Goal: Use online tool/utility: Utilize a website feature to perform a specific function

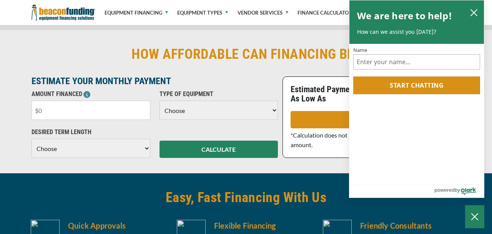
scroll to position [763, 0]
click at [46, 114] on input "text" at bounding box center [90, 110] width 119 height 19
drag, startPoint x: 27, startPoint y: 106, endPoint x: 10, endPoint y: 108, distance: 17.5
click at [31, 108] on input "text" at bounding box center [90, 110] width 119 height 19
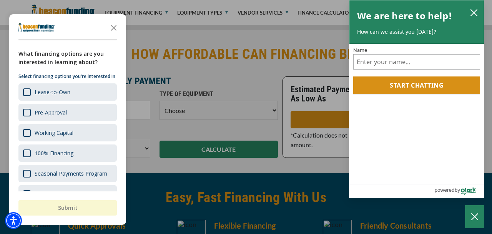
type input "$15,000"
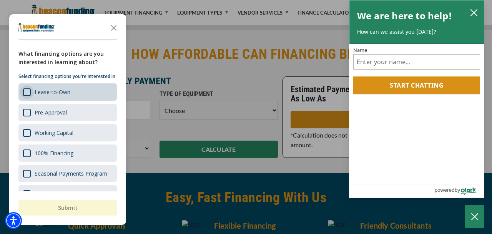
click at [26, 93] on div "Survey" at bounding box center [27, 92] width 8 height 8
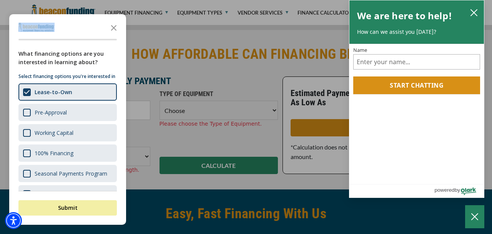
drag, startPoint x: 62, startPoint y: 30, endPoint x: 79, endPoint y: 30, distance: 17.3
click at [81, 30] on div "Survey" at bounding box center [67, 27] width 98 height 15
drag, startPoint x: 60, startPoint y: 209, endPoint x: 70, endPoint y: 200, distance: 12.5
click at [62, 208] on button "Submit" at bounding box center [67, 207] width 98 height 15
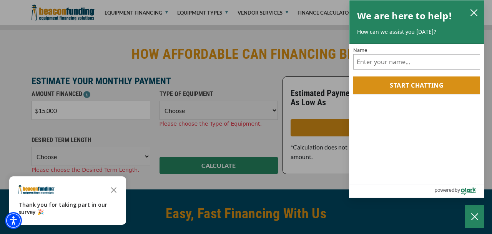
click at [271, 111] on div "button" at bounding box center [246, 117] width 492 height 234
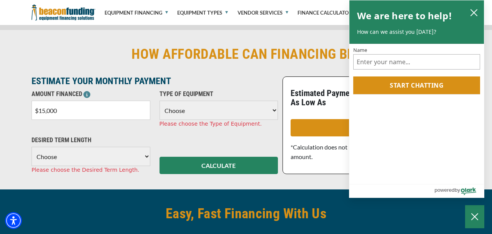
click at [159, 101] on select "Choose Backhoe Boom/Bucket Truck Chipper Commercial Mower Crane DTG/DTF Printin…" at bounding box center [218, 110] width 119 height 19
select select "10"
click option "DTG/DTF Printing" at bounding box center [0, 0] width 0 height 0
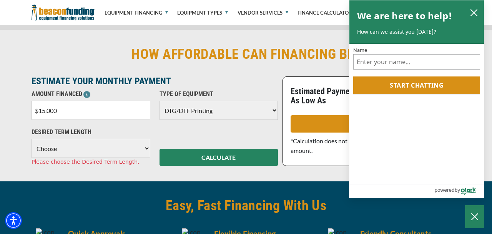
click at [31, 139] on select "Choose 36 Months 48 Months 60 Months" at bounding box center [90, 148] width 119 height 19
select select "48"
click option "48 Months" at bounding box center [0, 0] width 0 height 0
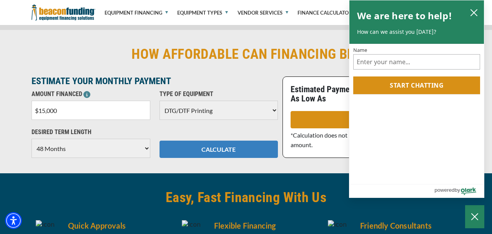
click at [198, 153] on button "CALCULATE" at bounding box center [218, 149] width 119 height 17
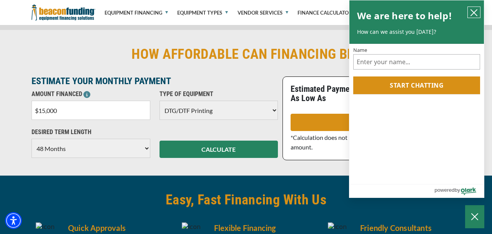
click at [473, 11] on icon "close chatbox" at bounding box center [473, 13] width 6 height 6
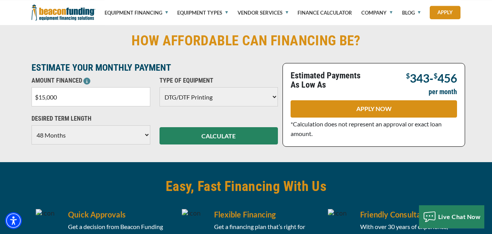
scroll to position [789, 0]
